Goal: Task Accomplishment & Management: Use online tool/utility

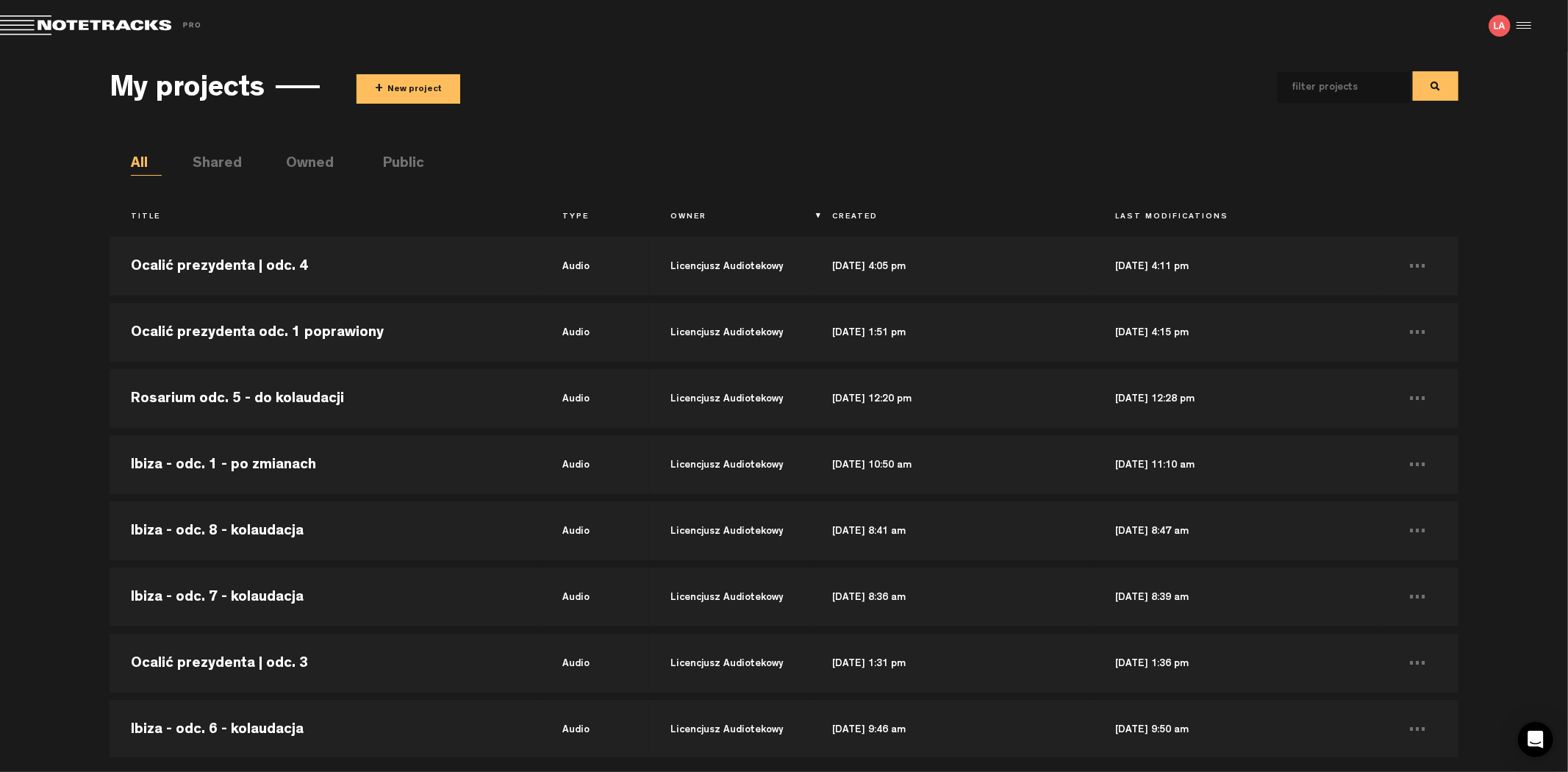
click at [401, 93] on button "+ New project" at bounding box center [409, 89] width 104 height 29
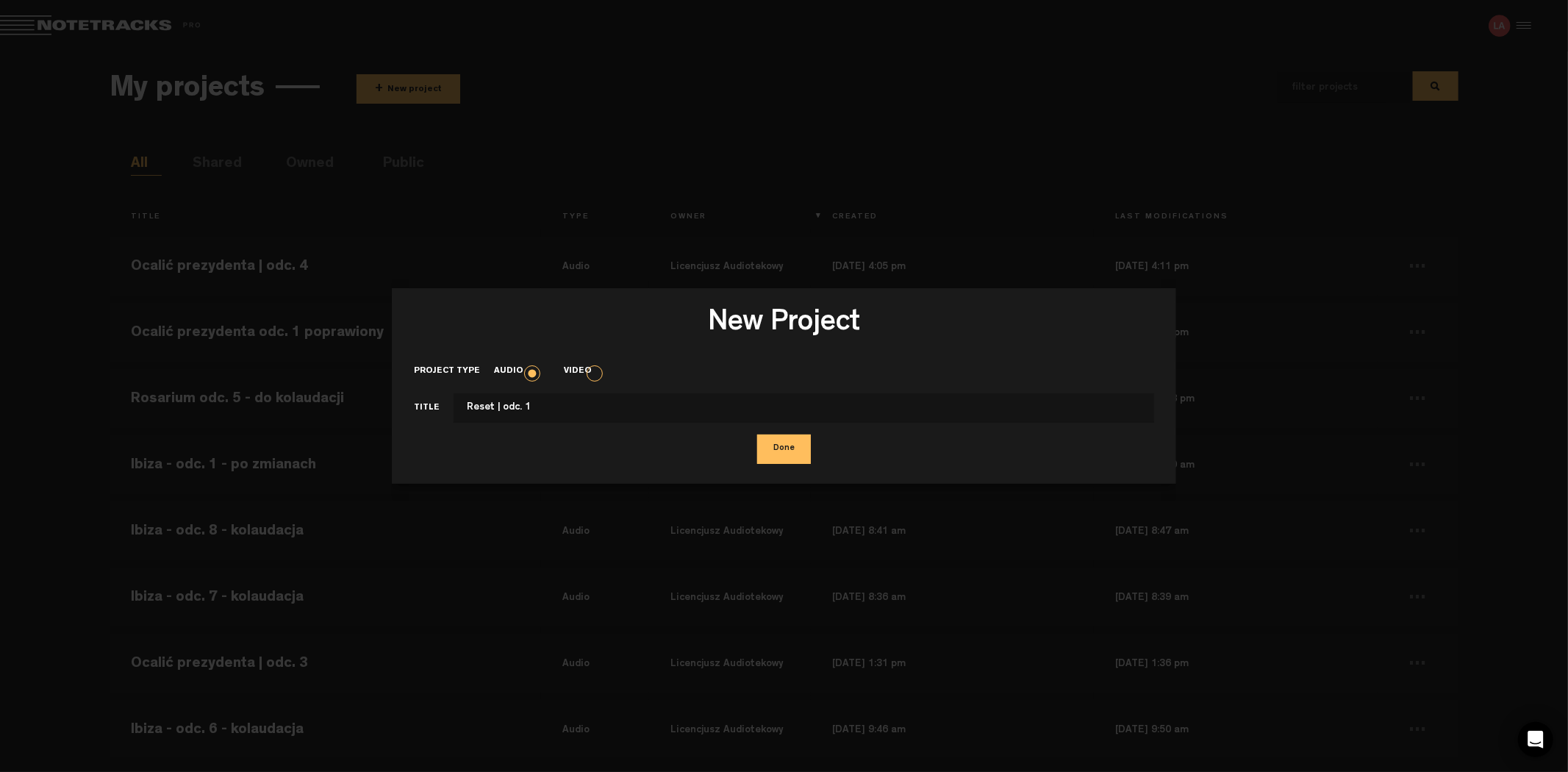
type input "Reset | odc. 1"
click at [757, 434] on button "Done" at bounding box center [784, 449] width 54 height 29
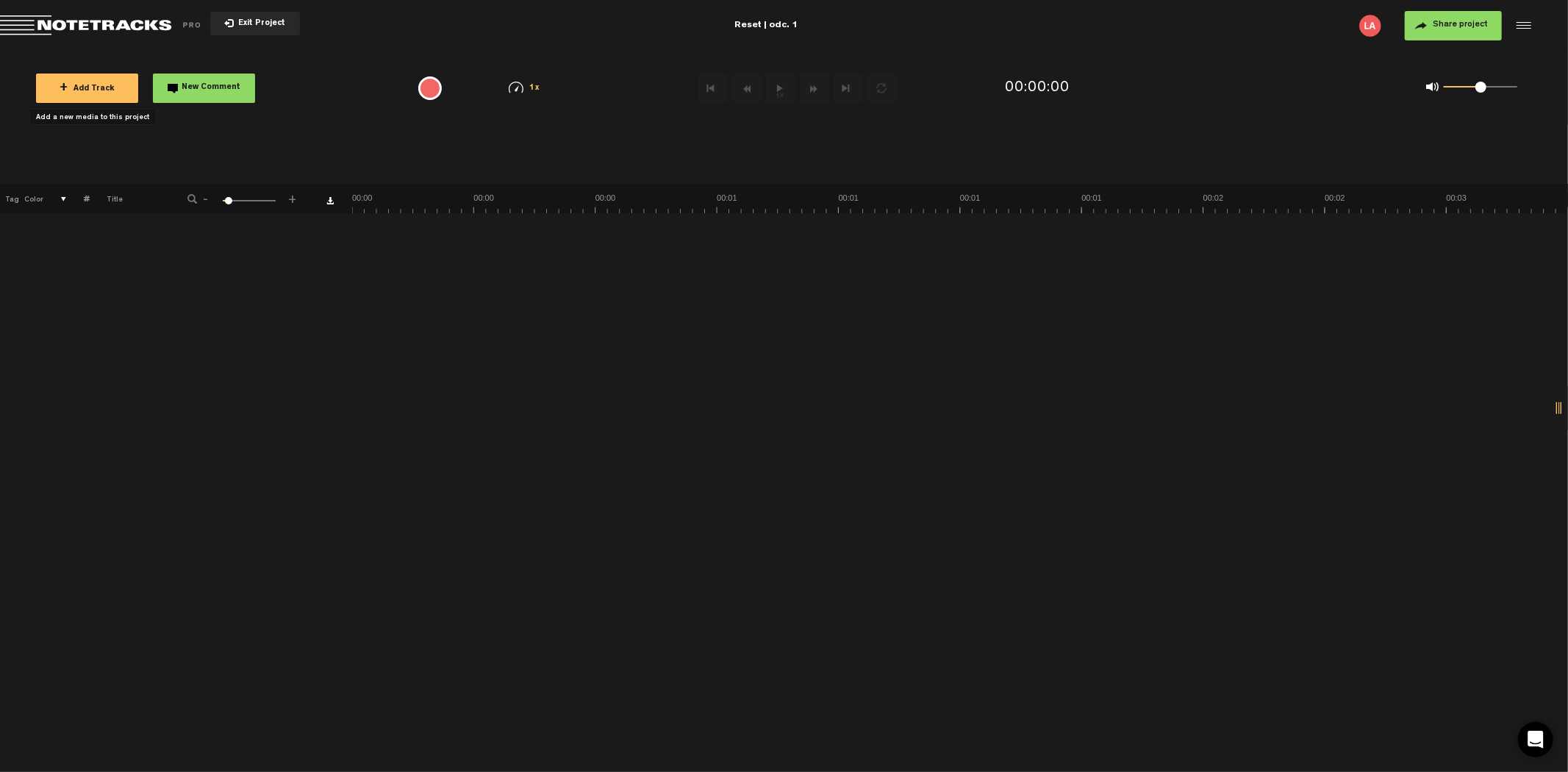
click at [96, 86] on span "+ Add Track" at bounding box center [87, 89] width 55 height 8
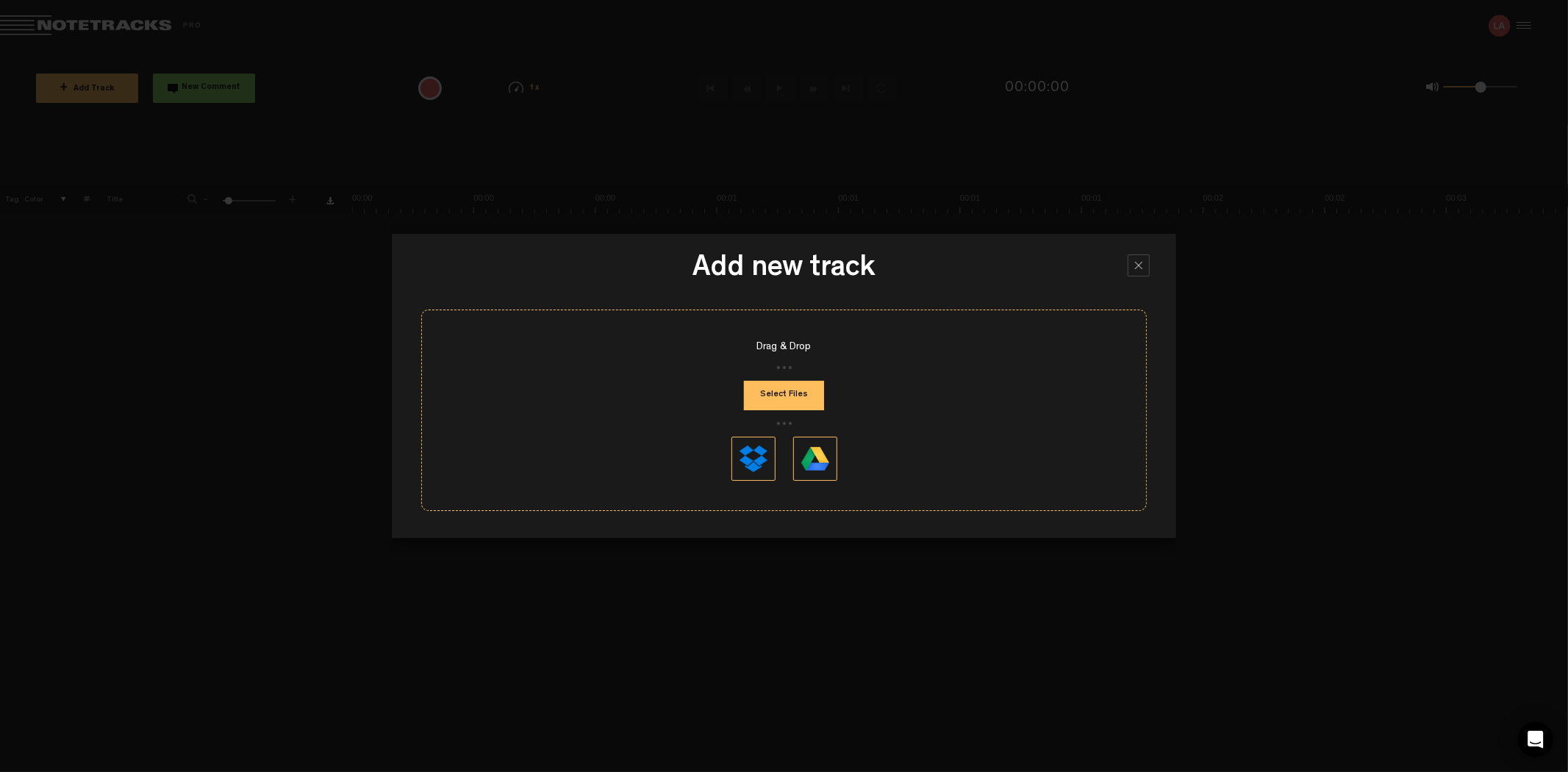
click at [801, 388] on button "Select Files" at bounding box center [784, 395] width 80 height 29
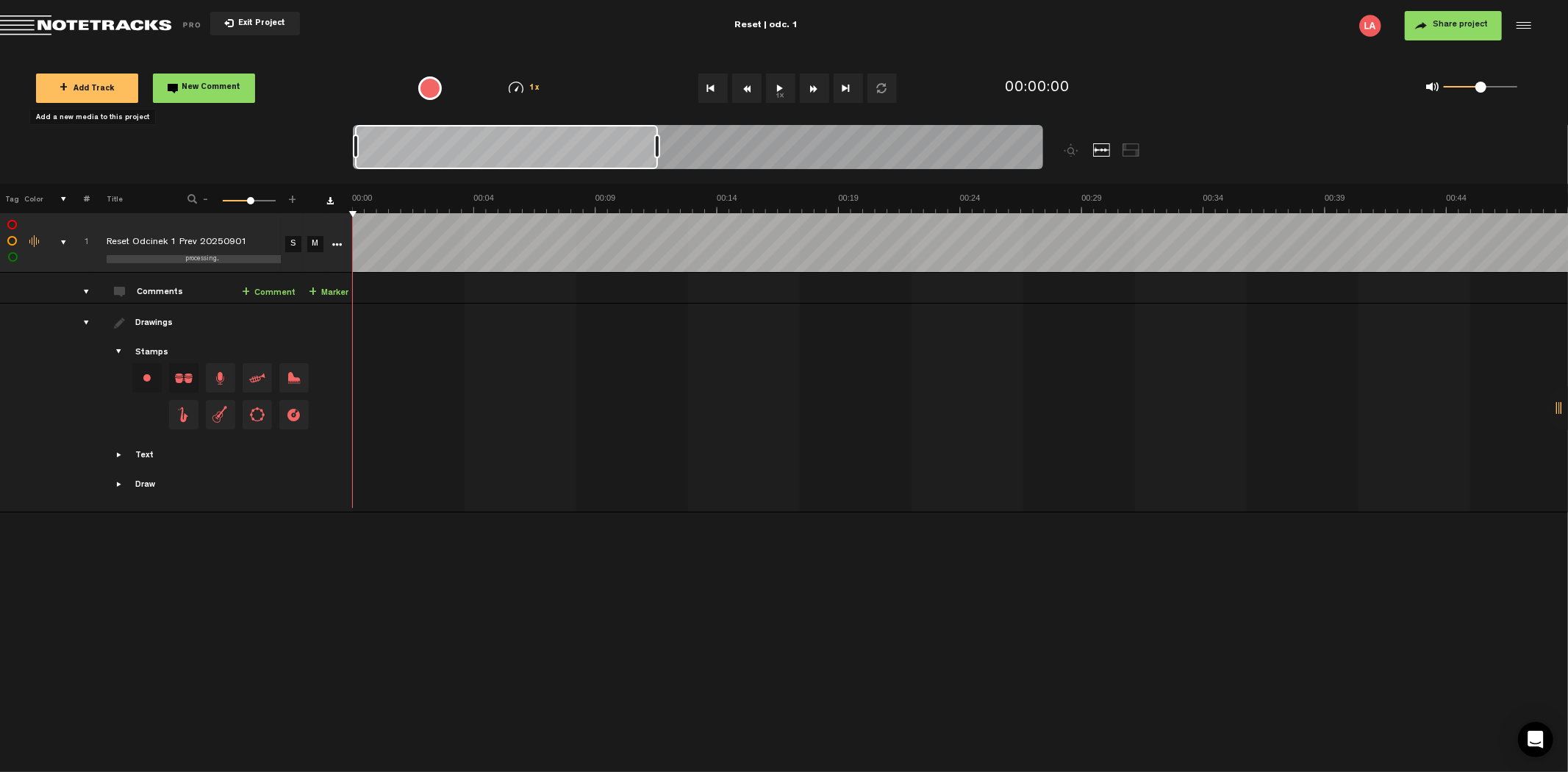
drag, startPoint x: 369, startPoint y: 144, endPoint x: 1357, endPoint y: 132, distance: 988.1
click at [1357, 132] on nt-zoom-navigation-bar at bounding box center [784, 155] width 1568 height 59
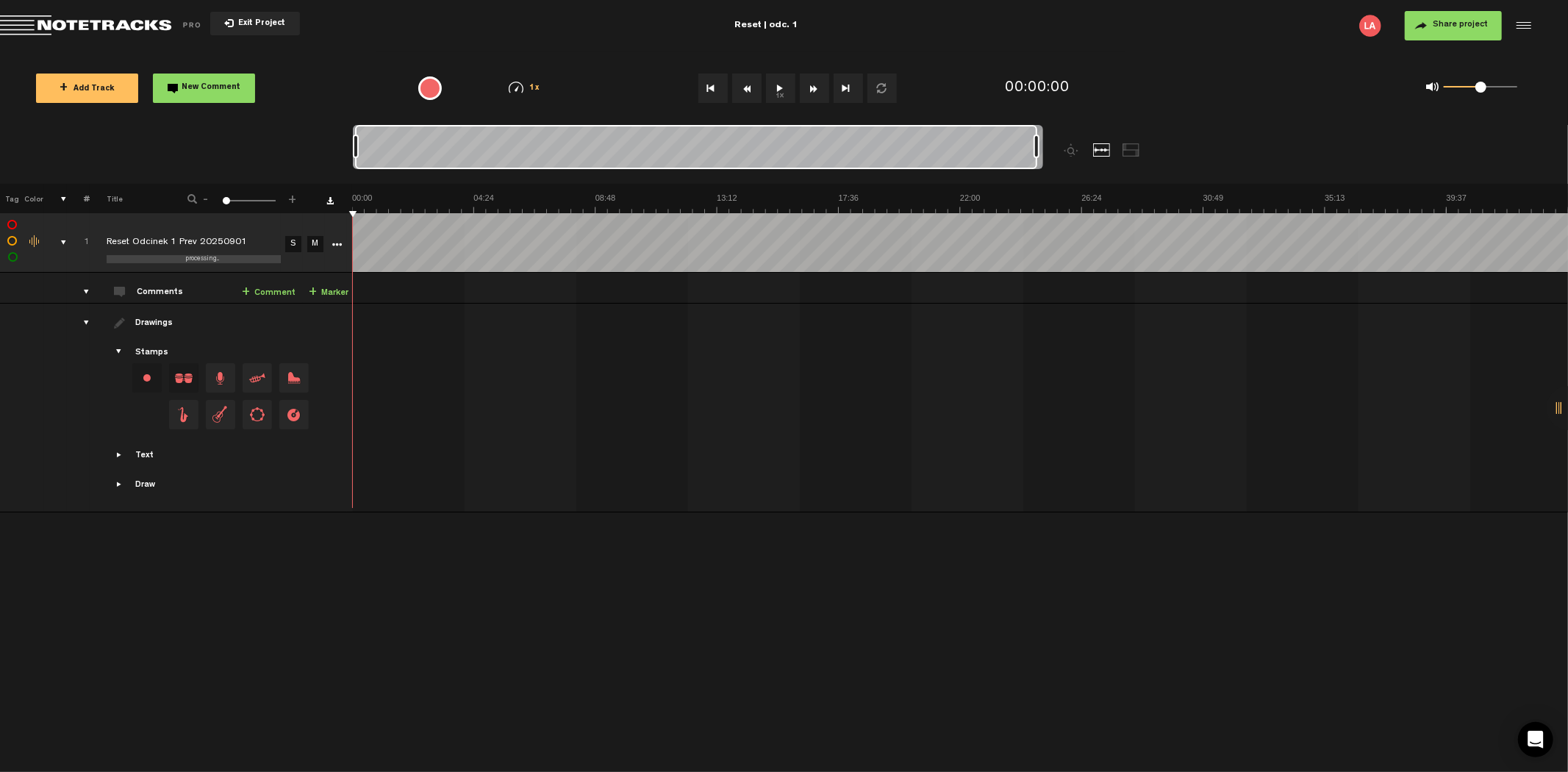
click at [1479, 23] on span "Share project" at bounding box center [1460, 24] width 55 height 9
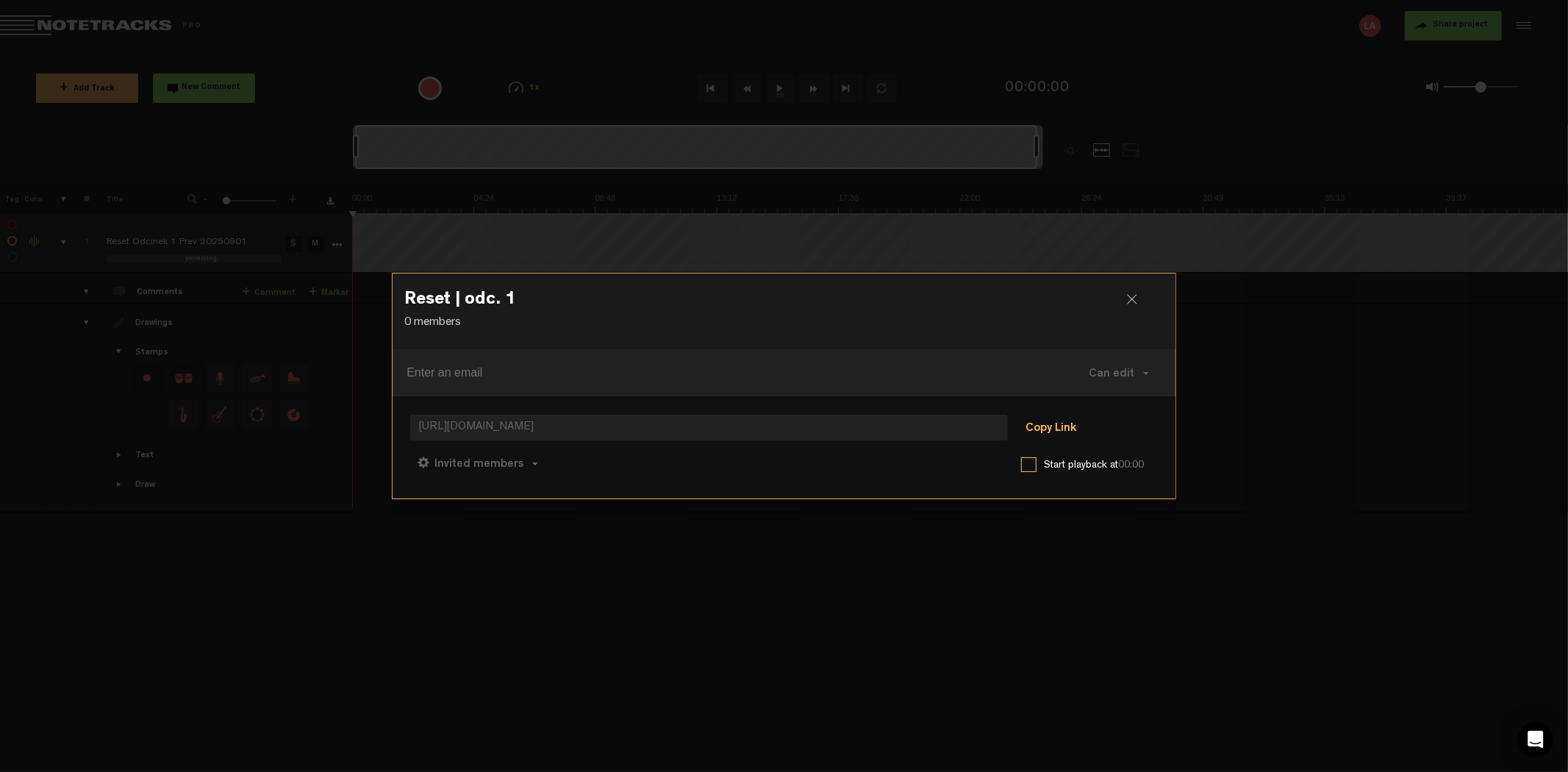
click at [1040, 422] on button "Copy Link" at bounding box center [1051, 429] width 80 height 29
click at [1277, 476] on div at bounding box center [784, 386] width 1568 height 772
click at [1133, 292] on h3 "Reset | odc. 1" at bounding box center [784, 303] width 759 height 23
click at [1133, 295] on div "Reset | odc. 1 0 members Can edit Can edit Can comment Can view [URL][DOMAIN_NA…" at bounding box center [784, 386] width 784 height 226
click at [1132, 297] on div at bounding box center [1138, 305] width 22 height 23
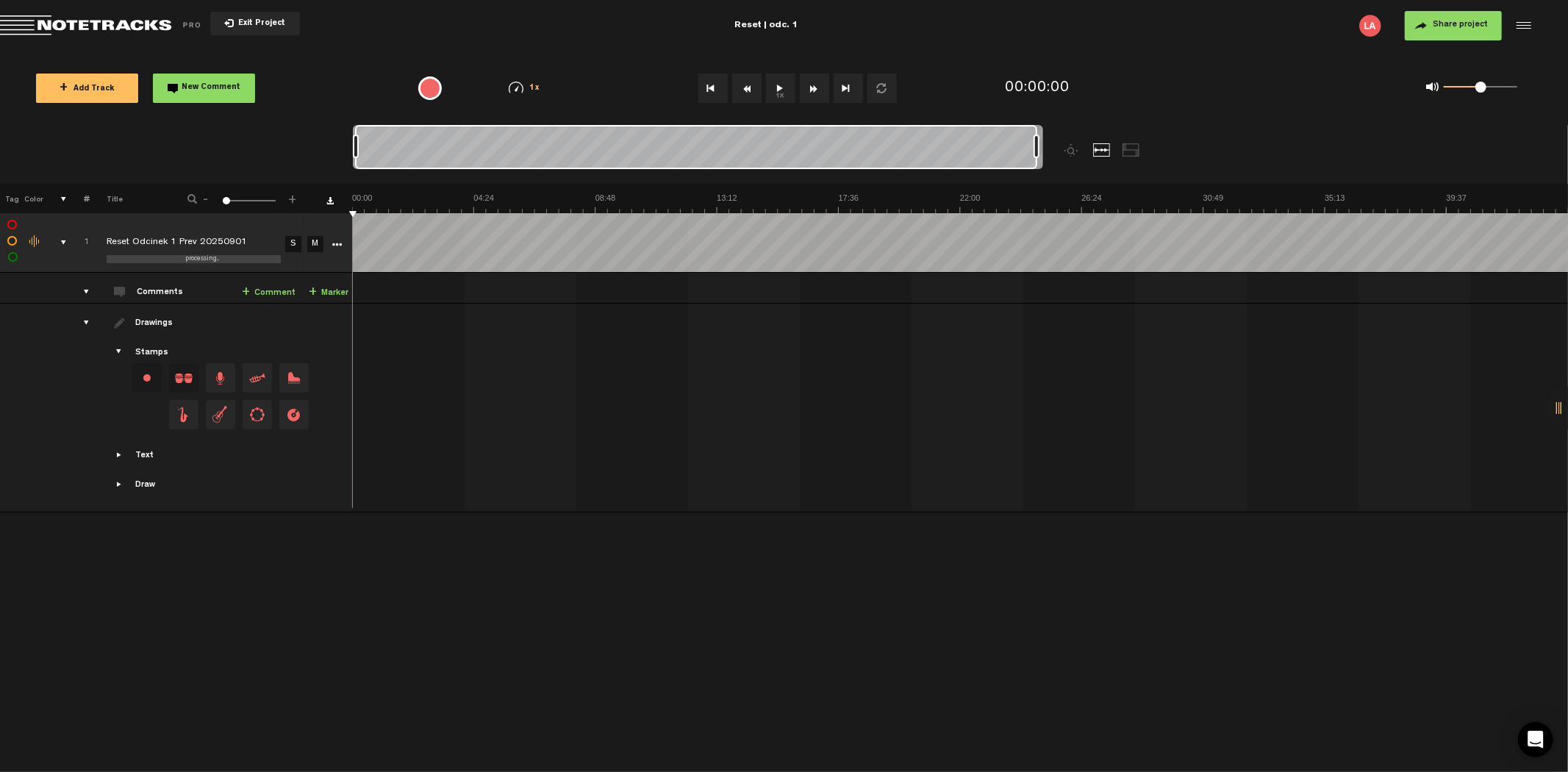
click at [783, 89] on button "1x" at bounding box center [781, 88] width 29 height 29
click at [782, 89] on button "1x" at bounding box center [781, 88] width 29 height 29
click at [1430, 16] on button "Share project" at bounding box center [1453, 25] width 97 height 29
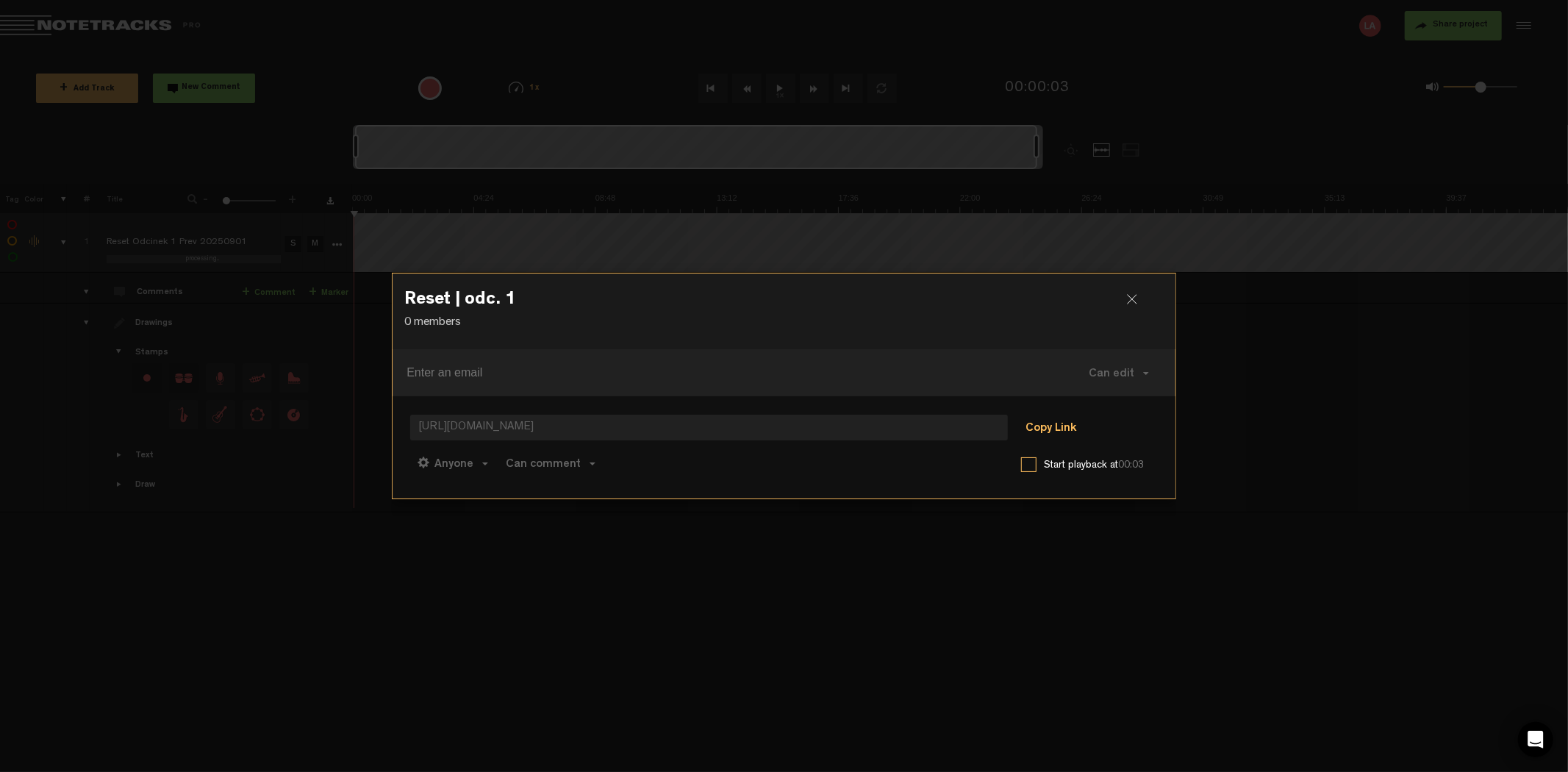
click at [1068, 419] on button "Copy Link" at bounding box center [1051, 429] width 80 height 29
click at [1129, 298] on div at bounding box center [1138, 305] width 22 height 23
